Goal: Task Accomplishment & Management: Use online tool/utility

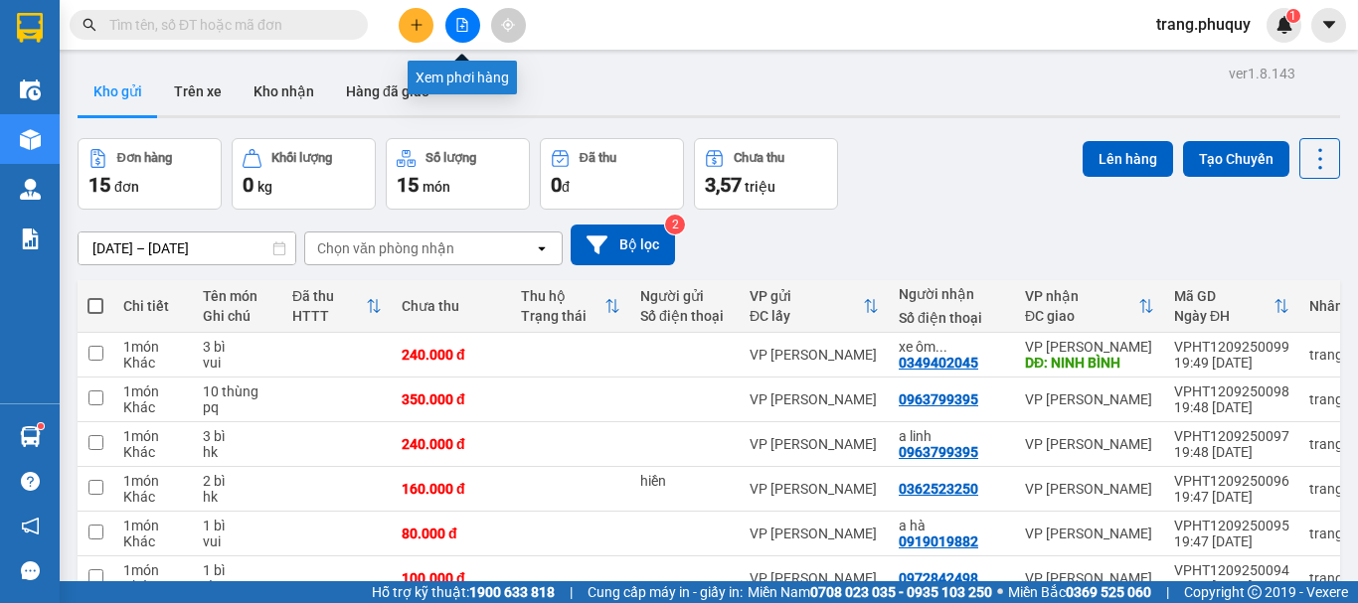
click at [462, 25] on icon "file-add" at bounding box center [462, 25] width 11 height 14
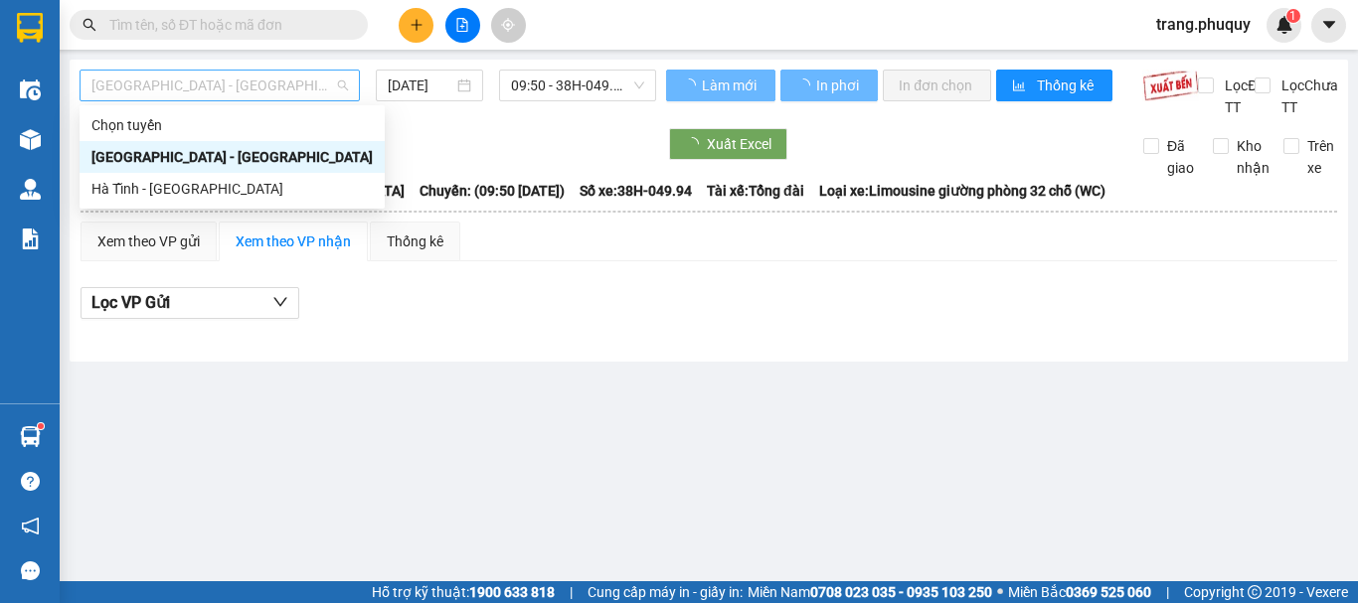
click at [259, 94] on span "[GEOGRAPHIC_DATA] - [GEOGRAPHIC_DATA]" at bounding box center [219, 86] width 256 height 30
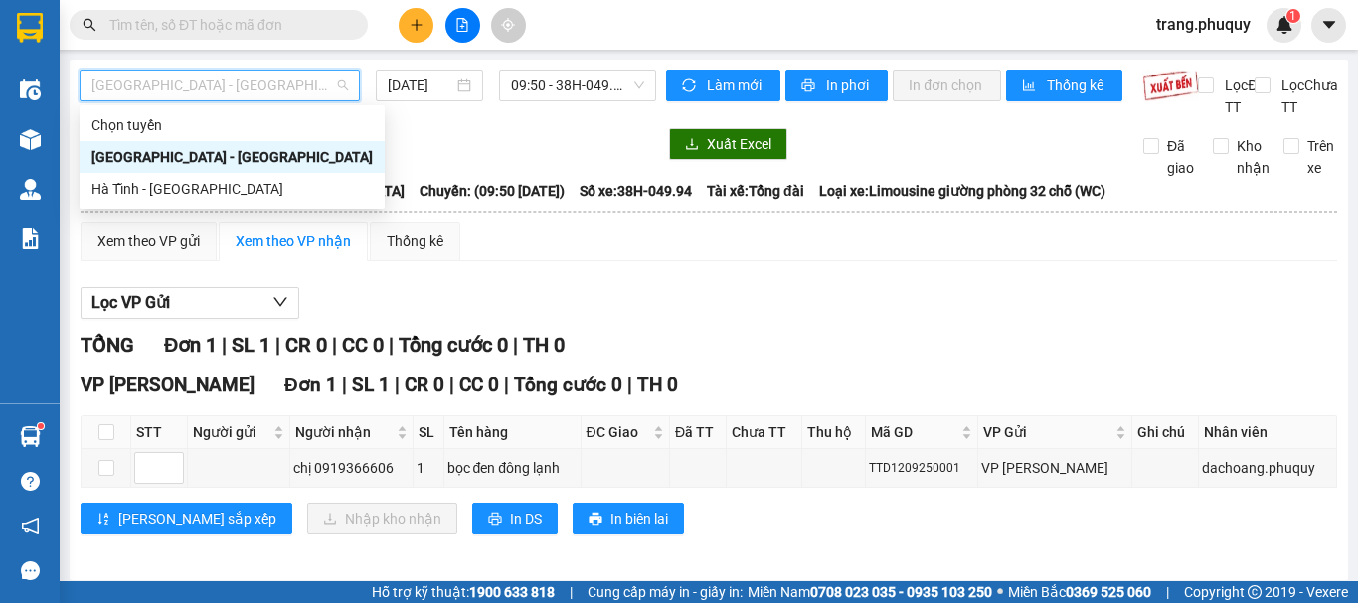
click at [196, 159] on div "[GEOGRAPHIC_DATA] - [GEOGRAPHIC_DATA]" at bounding box center [231, 157] width 281 height 22
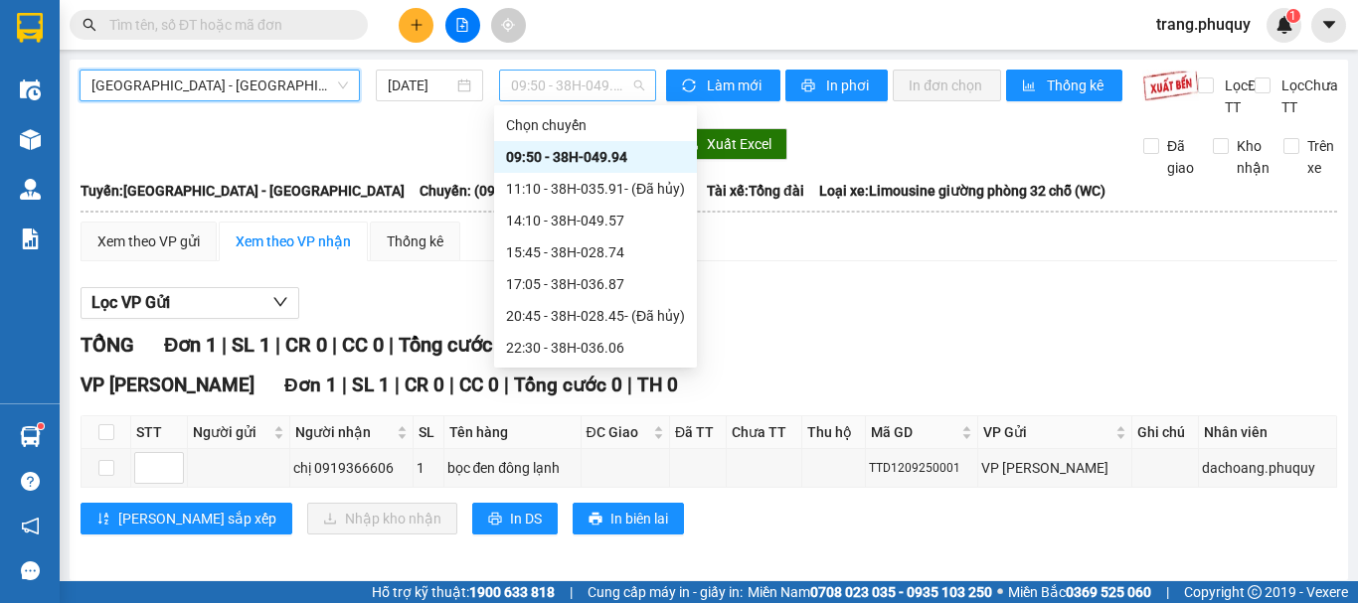
click at [544, 91] on span "09:50 - 38H-049.94" at bounding box center [577, 86] width 133 height 30
click at [534, 160] on div "09:50 - 38H-049.94" at bounding box center [595, 157] width 179 height 22
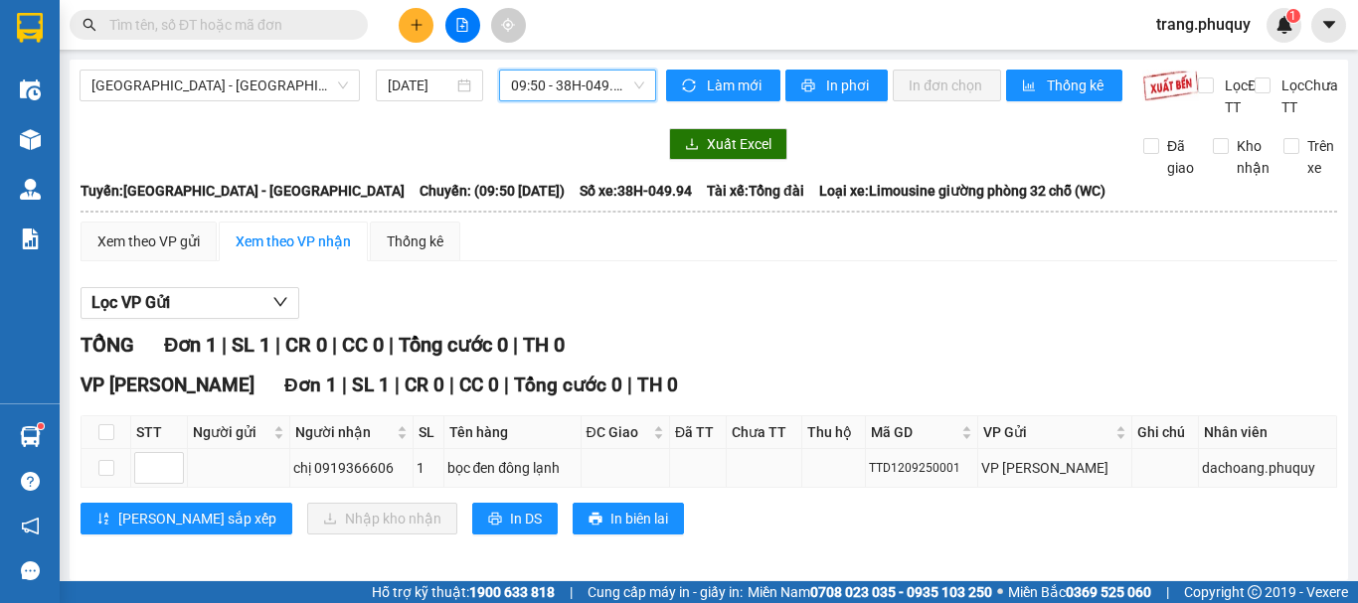
scroll to position [31, 0]
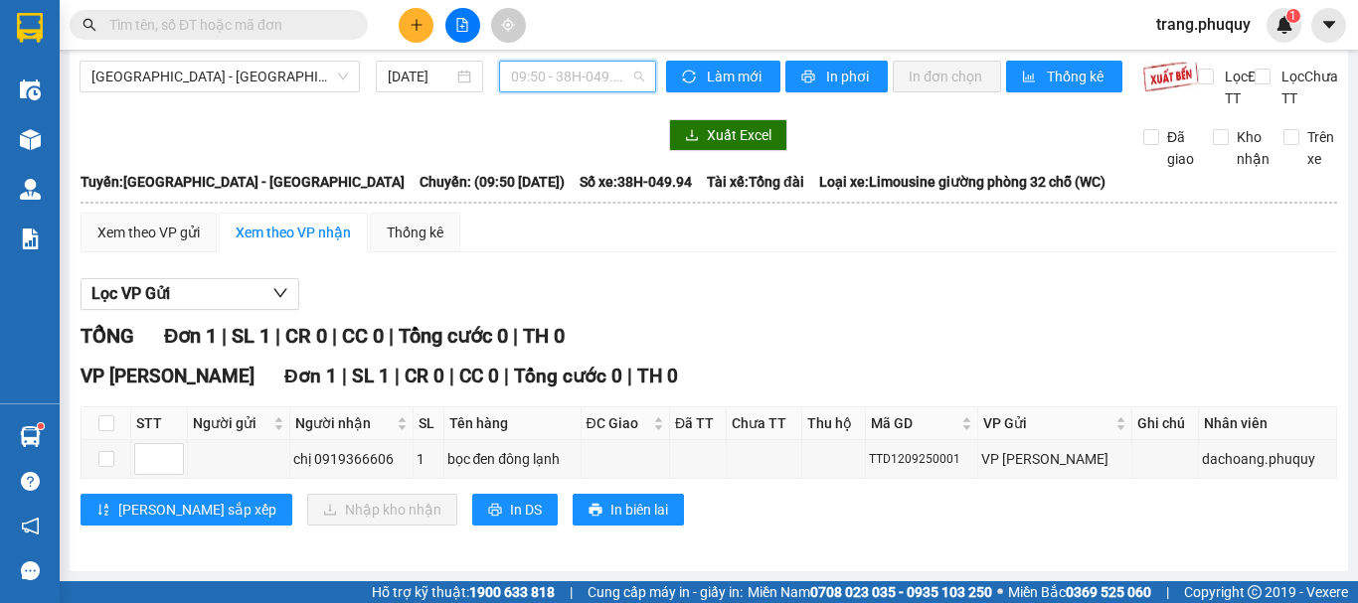
click at [559, 62] on span "09:50 - 38H-049.94" at bounding box center [577, 77] width 133 height 30
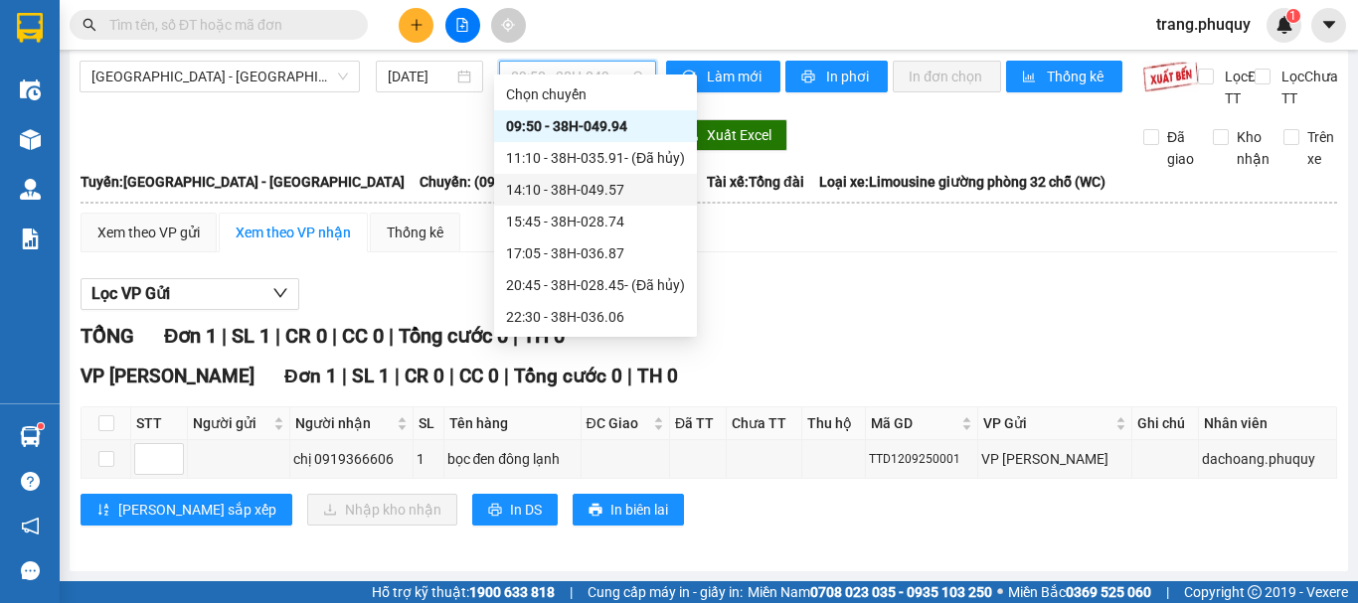
click at [546, 187] on div "14:10 - 38H-049.57" at bounding box center [595, 190] width 179 height 22
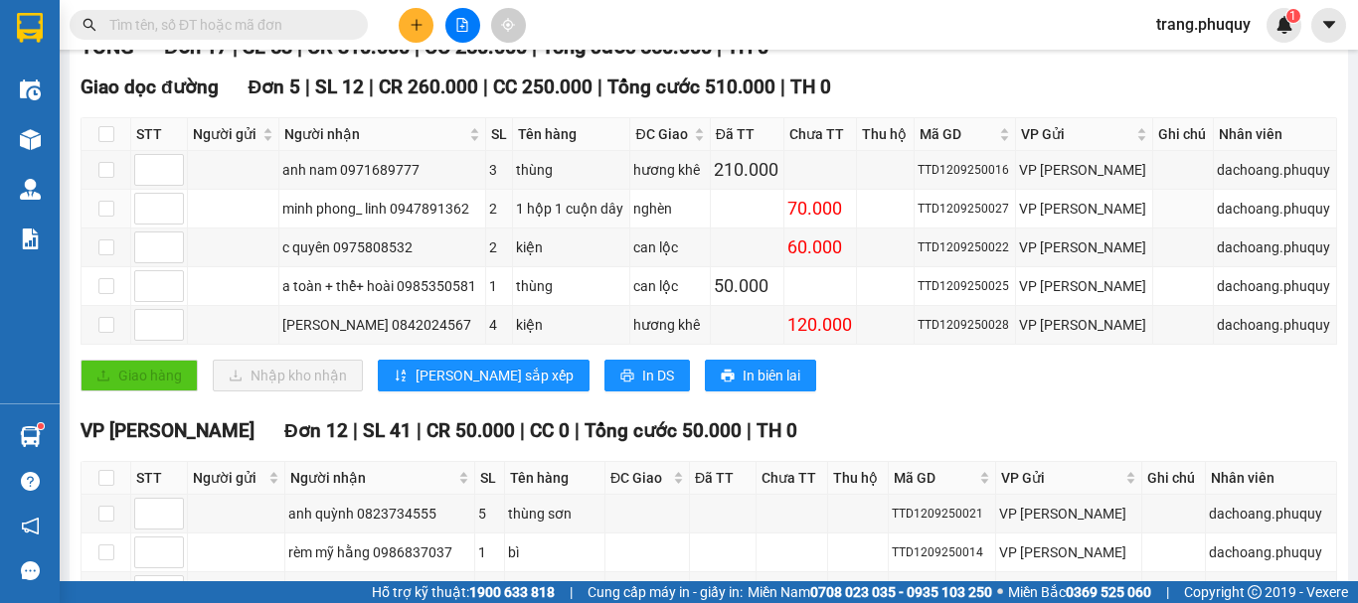
scroll to position [199, 0]
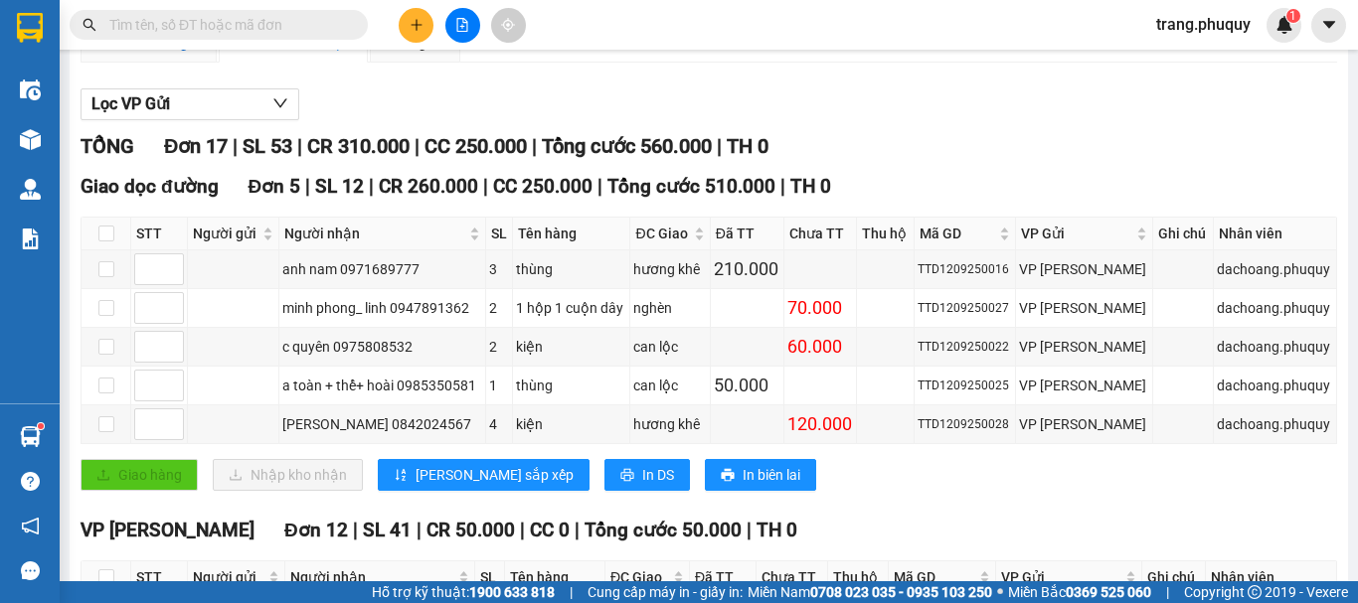
click at [120, 54] on div "Xem theo VP gửi" at bounding box center [148, 43] width 102 height 22
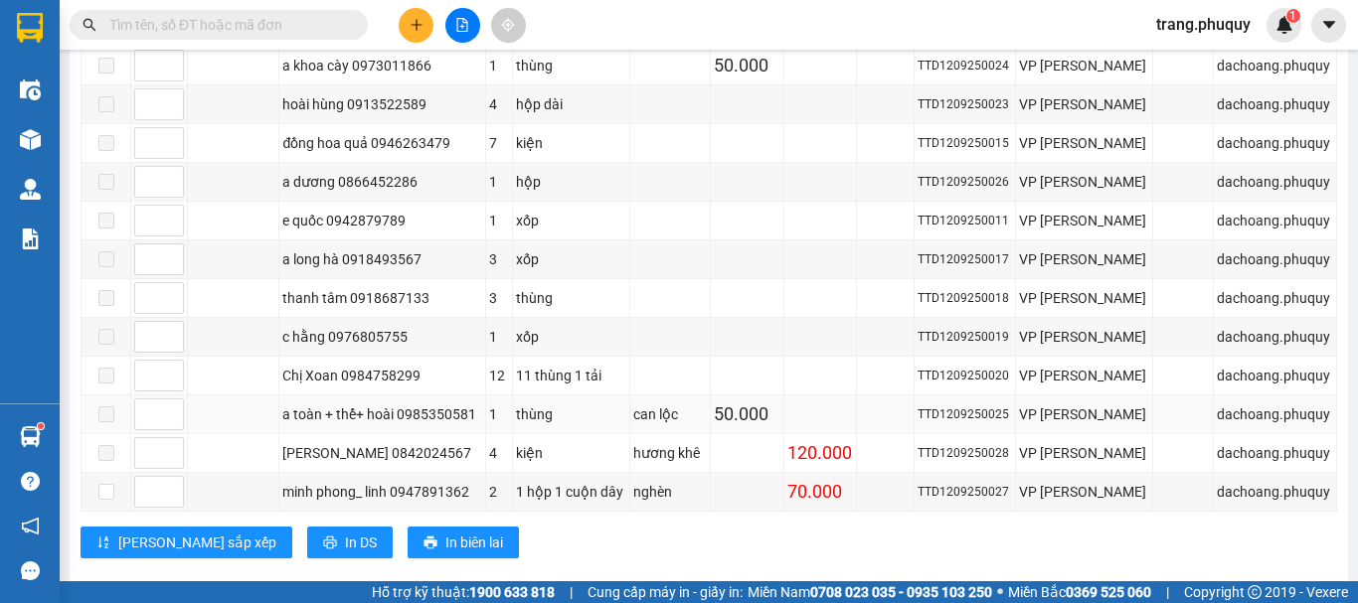
scroll to position [651, 0]
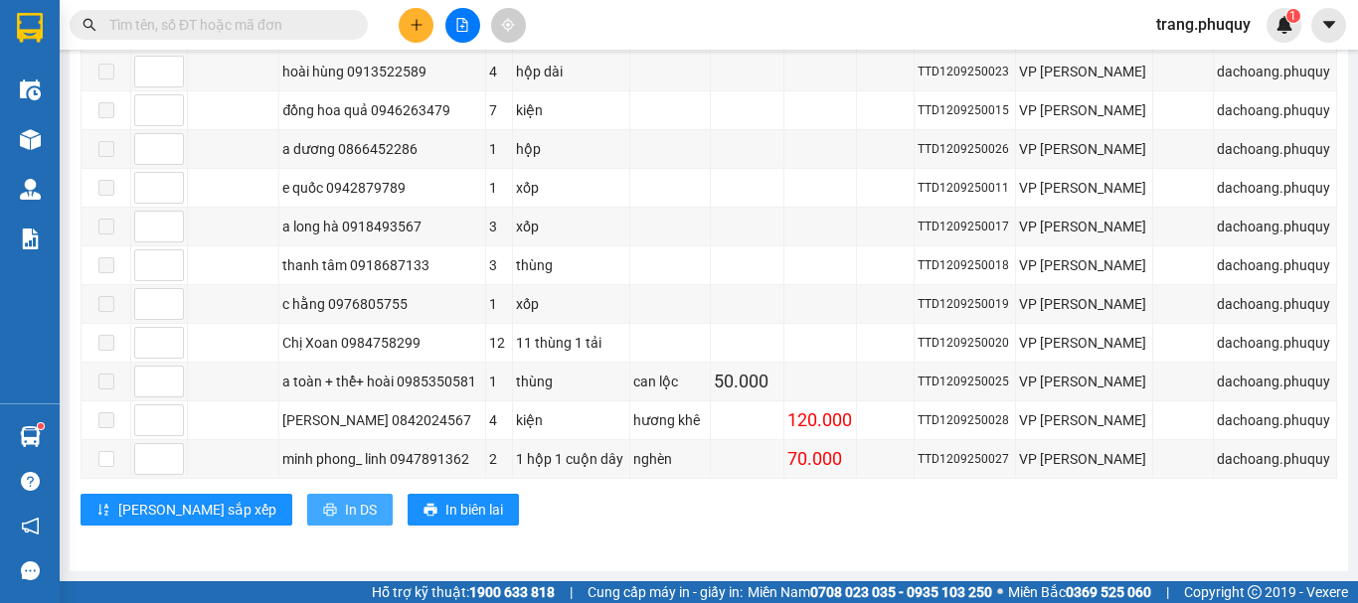
click at [345, 518] on span "In DS" at bounding box center [361, 510] width 32 height 22
click at [345, 516] on span "In DS" at bounding box center [361, 510] width 32 height 22
click at [345, 512] on span "In DS" at bounding box center [361, 510] width 32 height 22
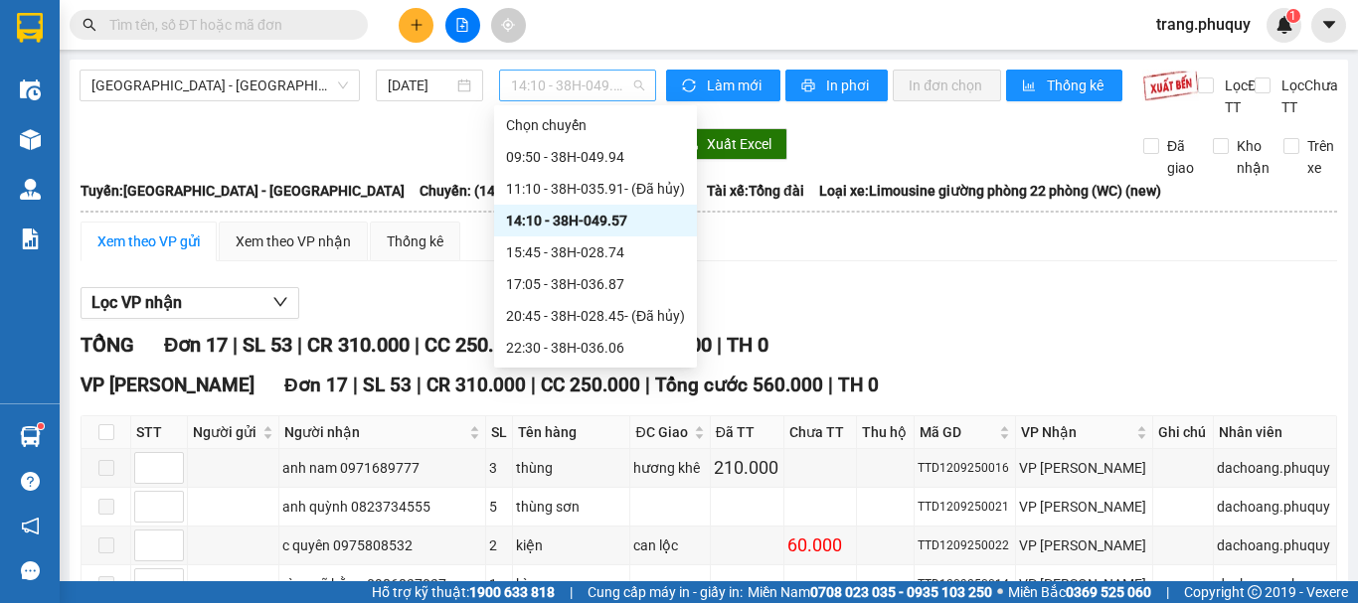
click at [537, 85] on span "14:10 - 38H-049.57" at bounding box center [577, 86] width 133 height 30
click at [585, 249] on div "15:45 - 38H-028.74" at bounding box center [595, 253] width 179 height 22
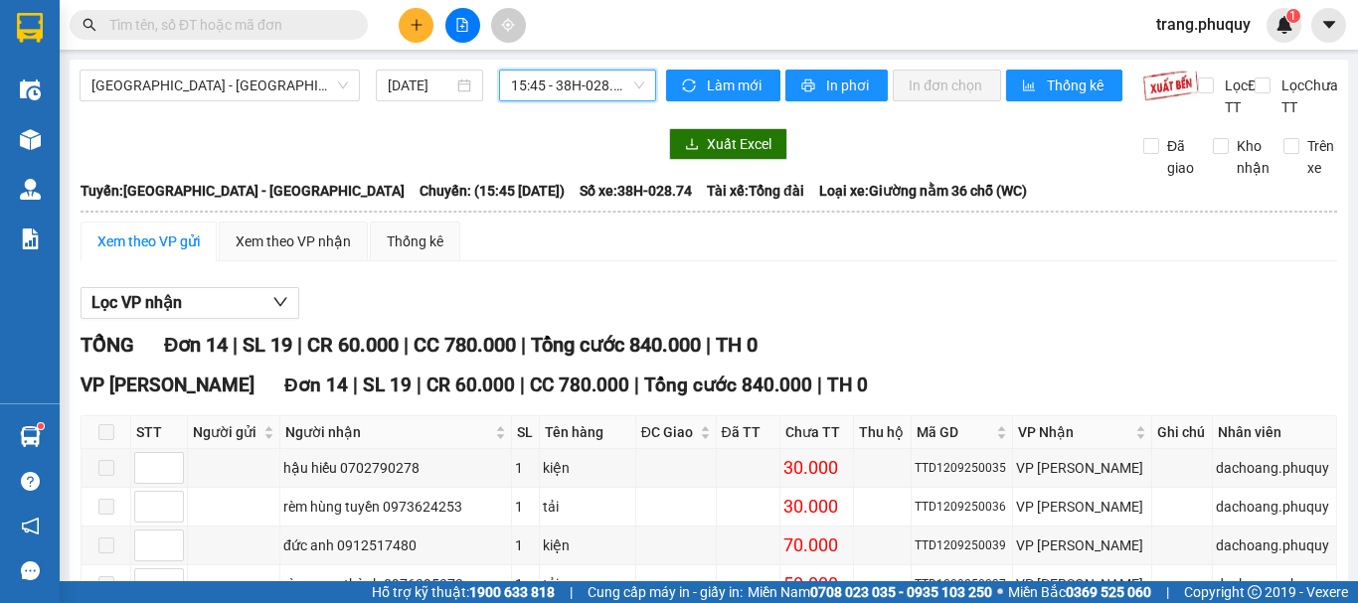
click at [570, 79] on span "15:45 - 38H-028.74" at bounding box center [577, 86] width 133 height 30
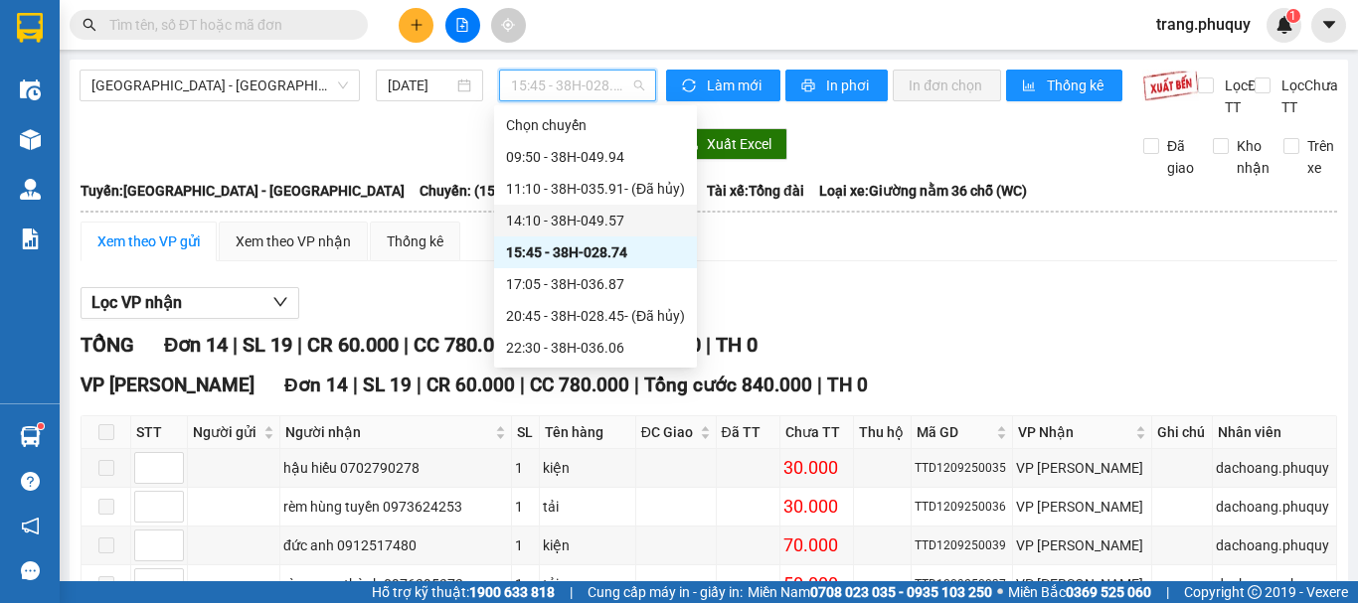
click at [587, 213] on div "14:10 - 38H-049.57" at bounding box center [595, 221] width 179 height 22
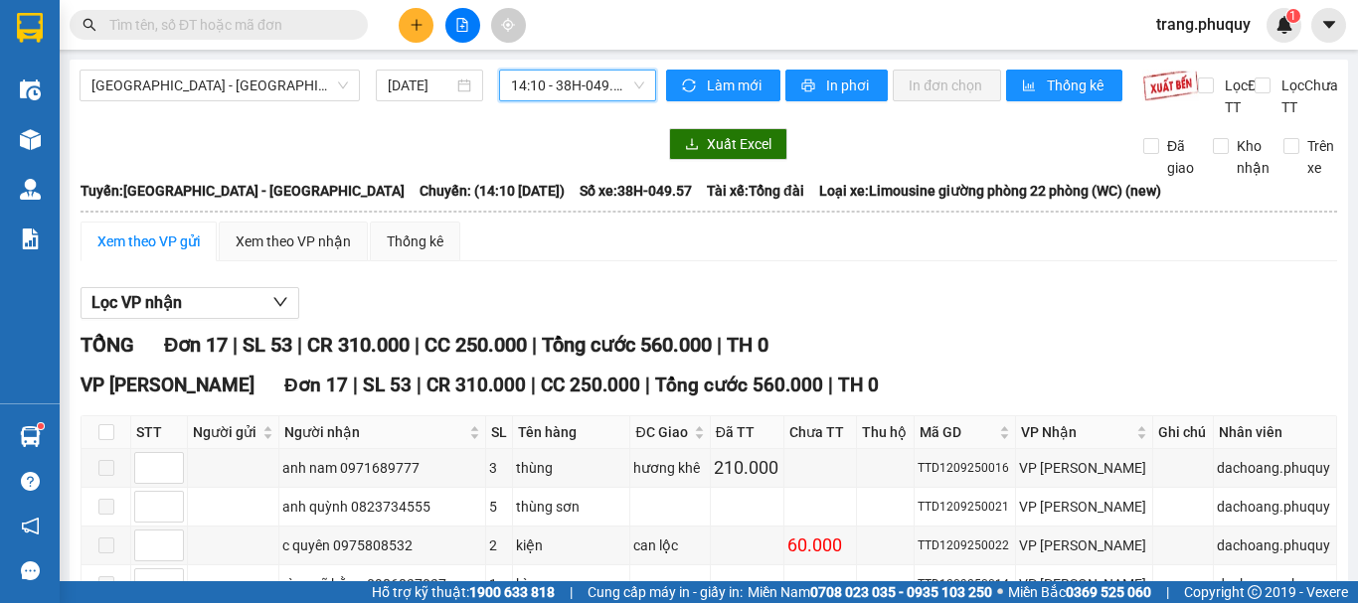
click at [532, 71] on span "14:10 - 38H-049.57" at bounding box center [577, 86] width 133 height 30
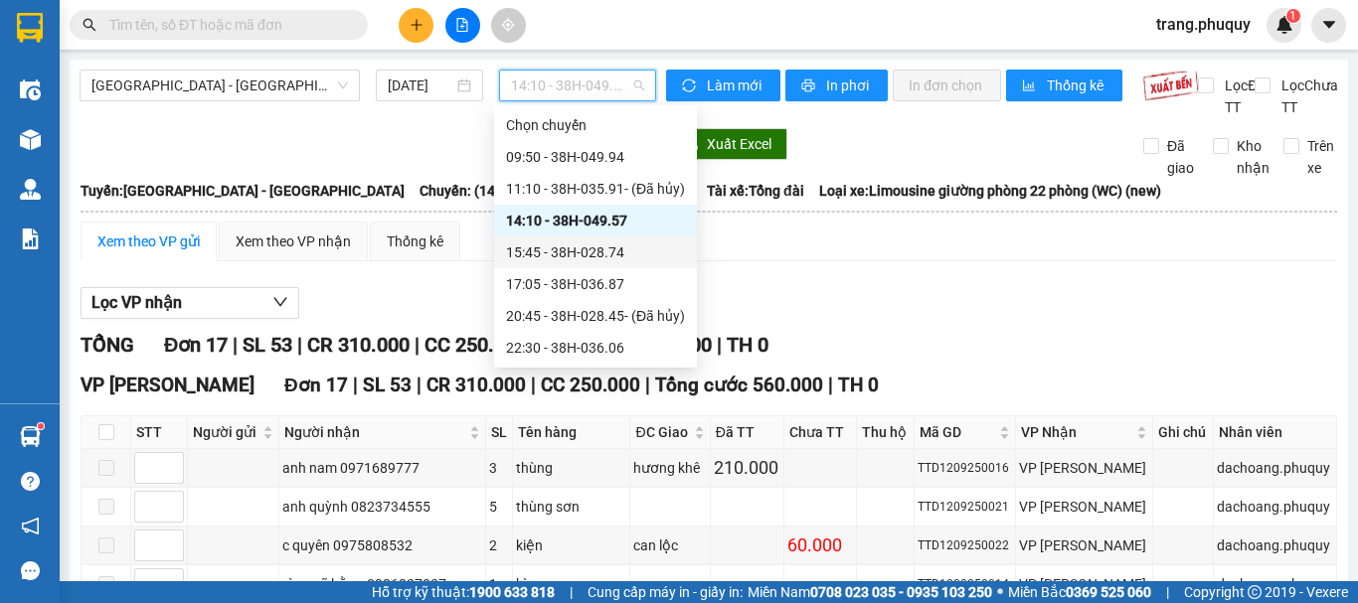
click at [583, 246] on div "15:45 - 38H-028.74" at bounding box center [595, 253] width 179 height 22
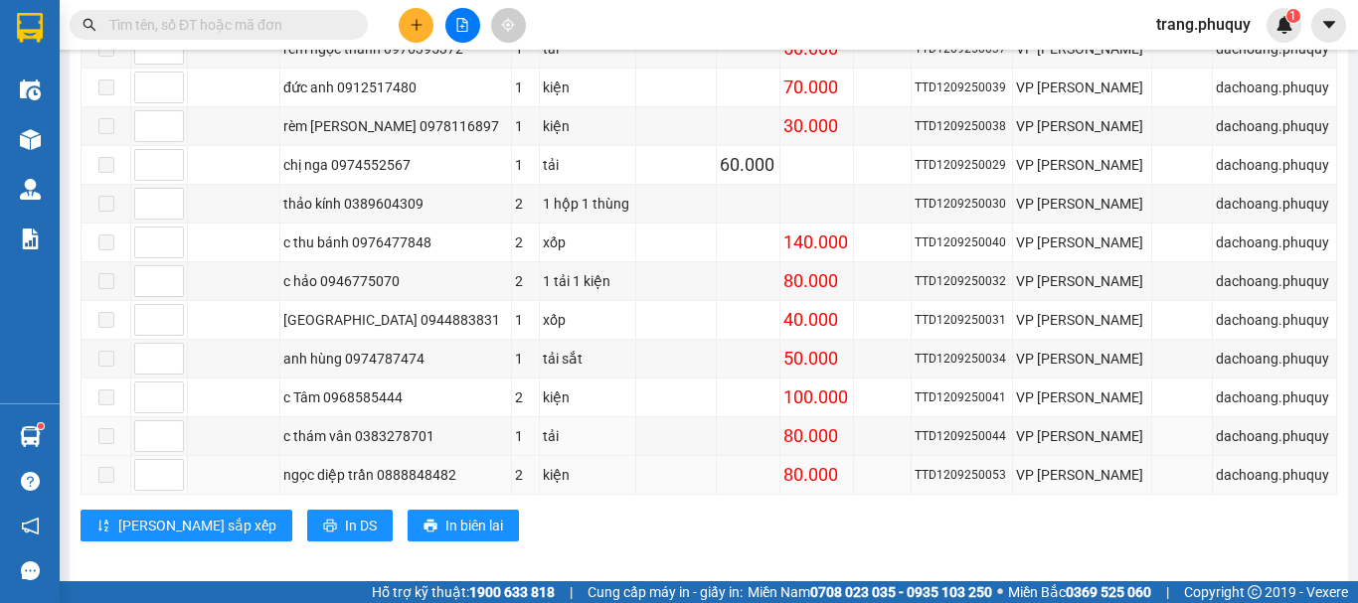
scroll to position [535, 0]
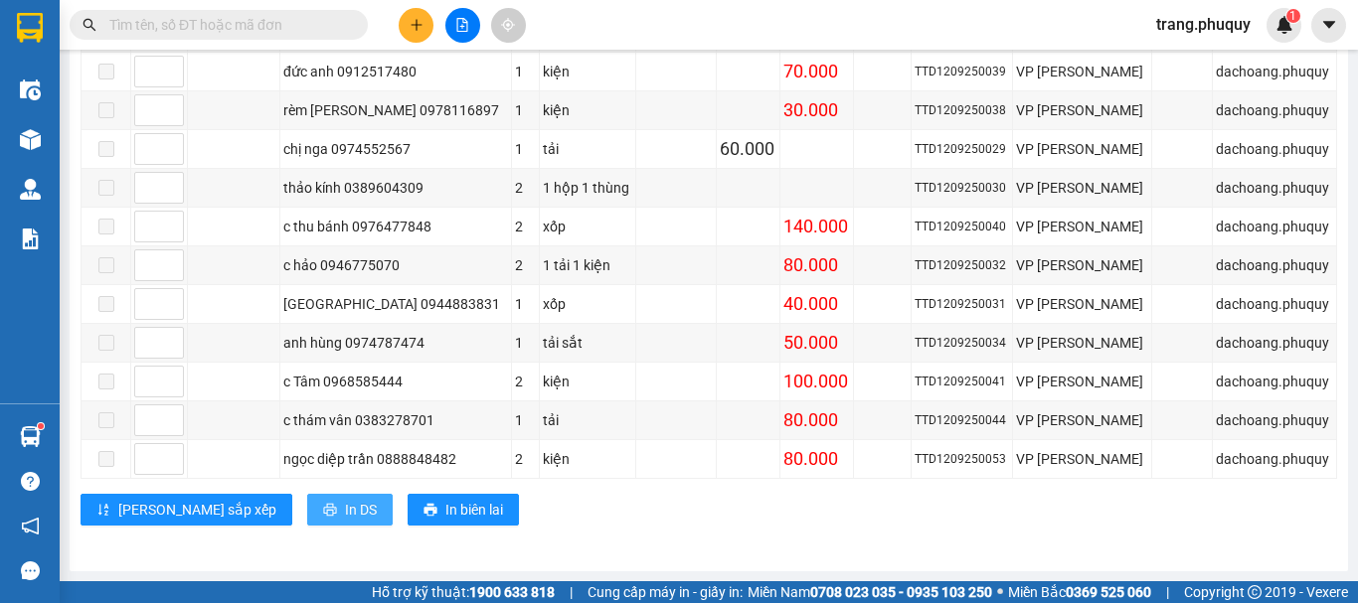
click at [345, 519] on span "In DS" at bounding box center [361, 510] width 32 height 22
click at [294, 25] on input "text" at bounding box center [226, 25] width 235 height 22
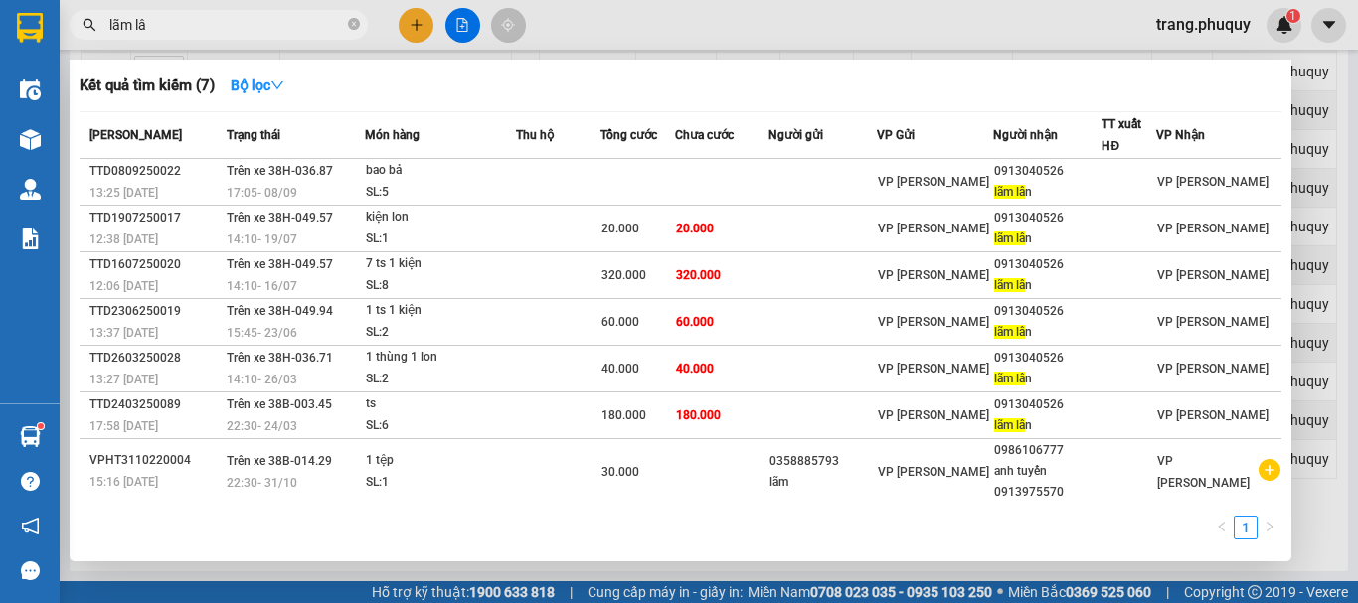
type input "lãm lân"
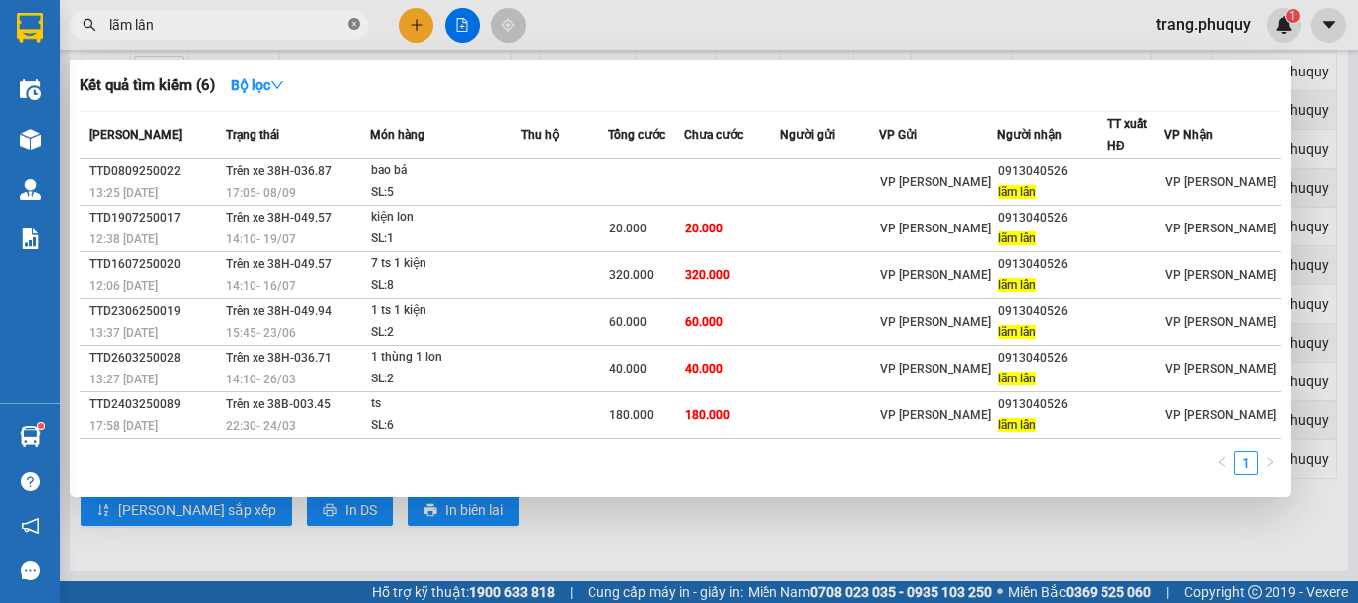
click at [358, 28] on icon "close-circle" at bounding box center [354, 24] width 12 height 12
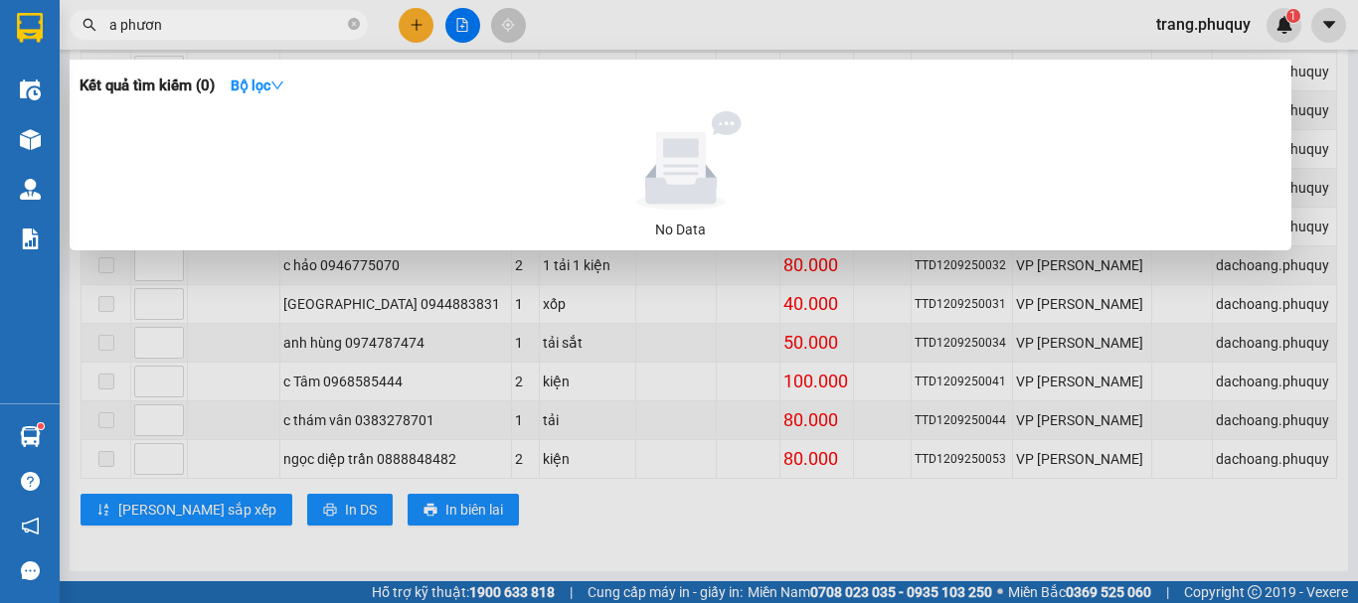
type input "a phương"
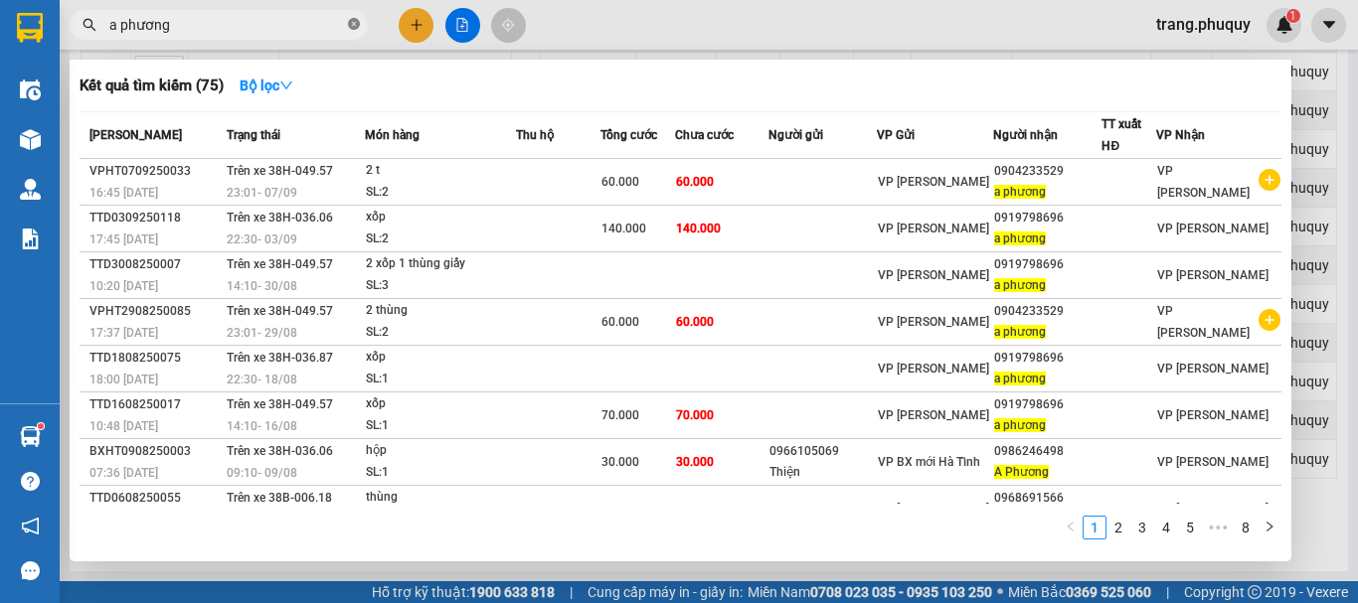
click at [350, 24] on icon "close-circle" at bounding box center [354, 24] width 12 height 12
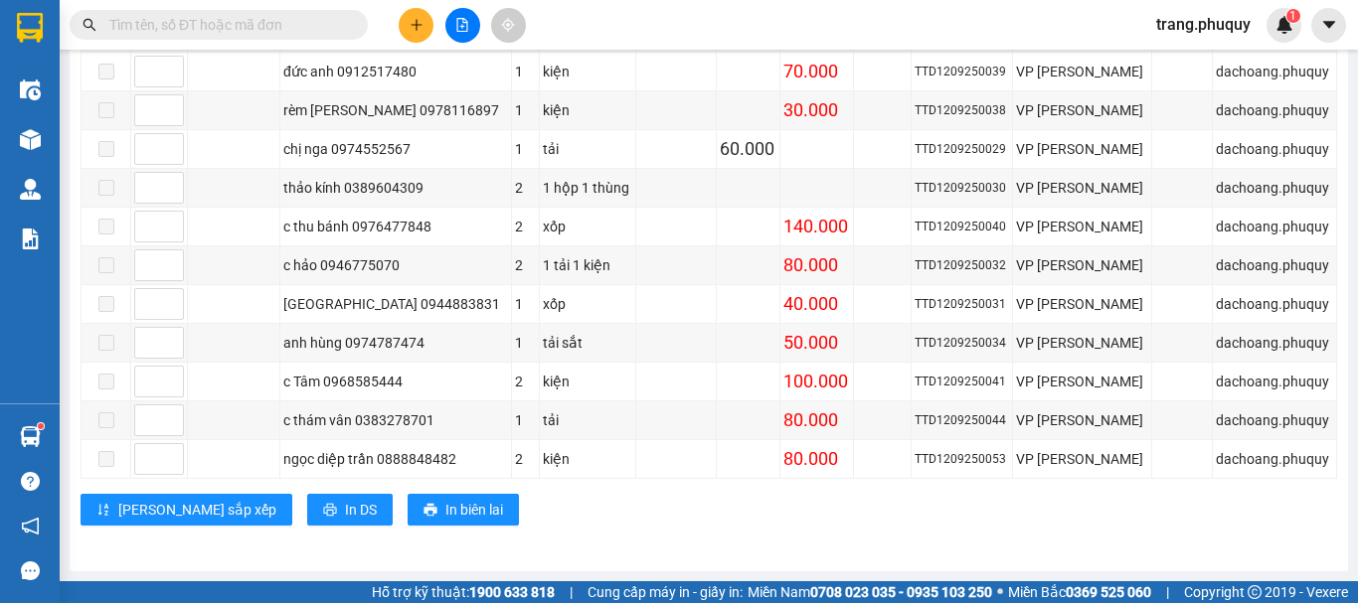
click at [233, 18] on input "text" at bounding box center [226, 25] width 235 height 22
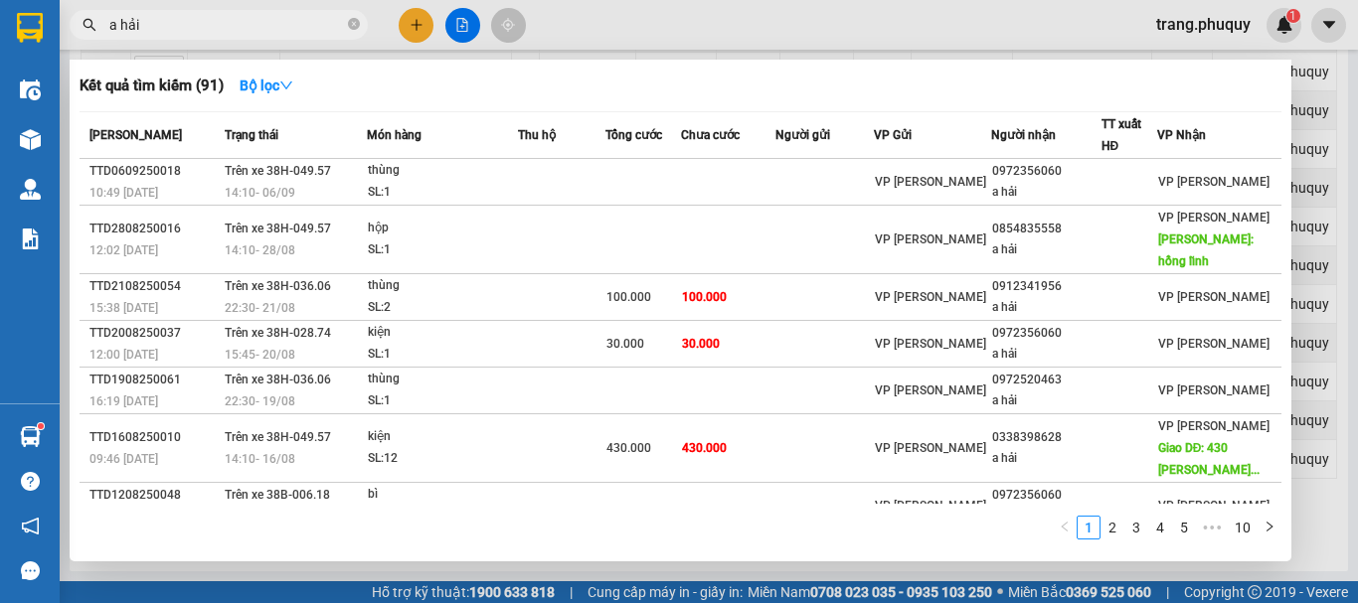
scroll to position [0, 507]
type input "a hải"
